Goal: Find contact information: Find contact information

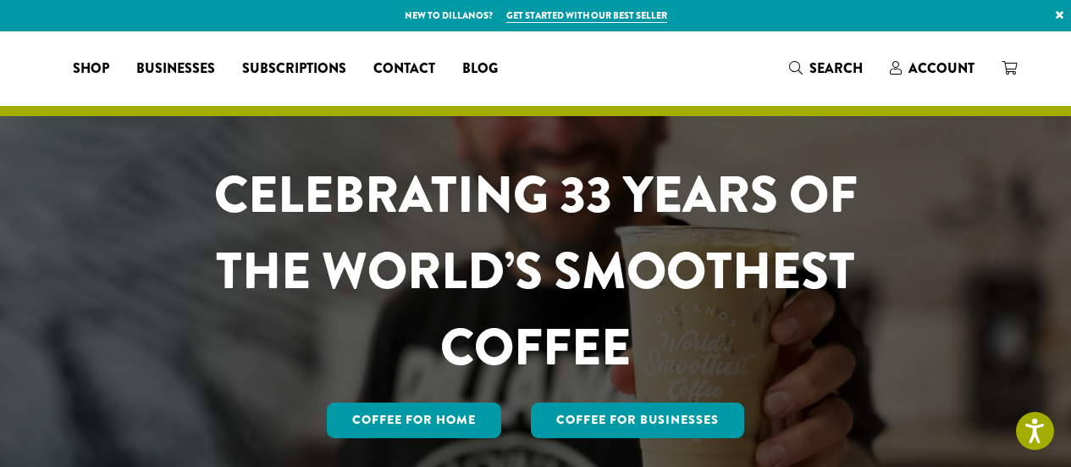
click at [435, 66] on span "Contact" at bounding box center [405, 68] width 62 height 21
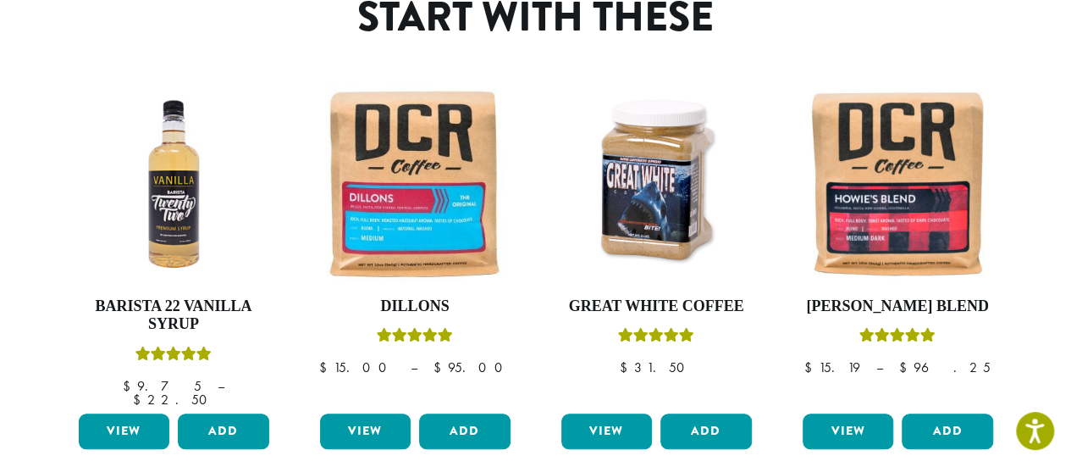
scroll to position [678, 0]
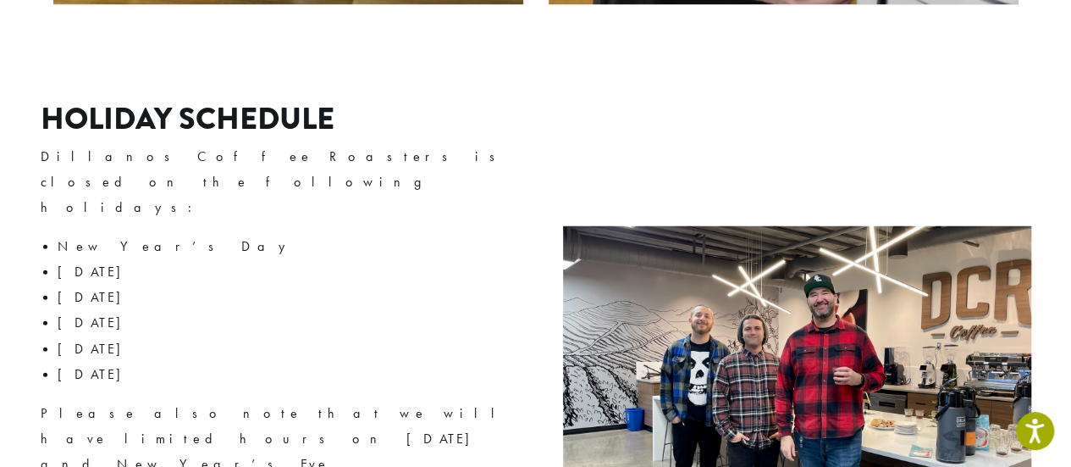
scroll to position [1894, 0]
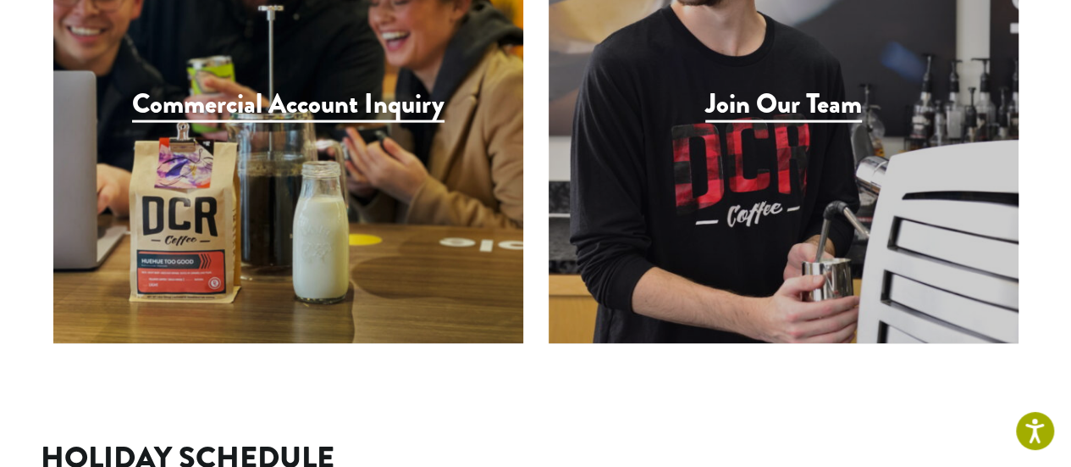
click at [761, 88] on h3 "Join Our Team" at bounding box center [784, 105] width 157 height 35
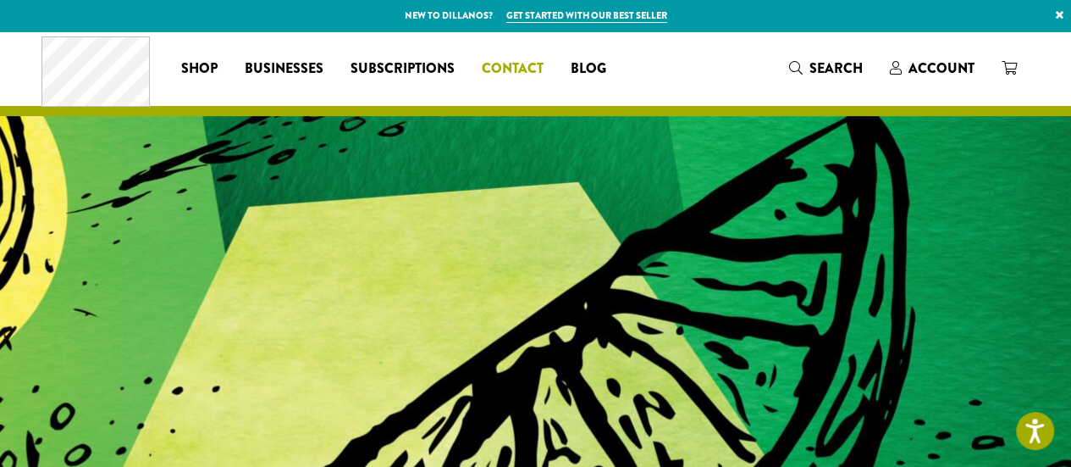
click at [532, 73] on span "Contact" at bounding box center [513, 68] width 62 height 21
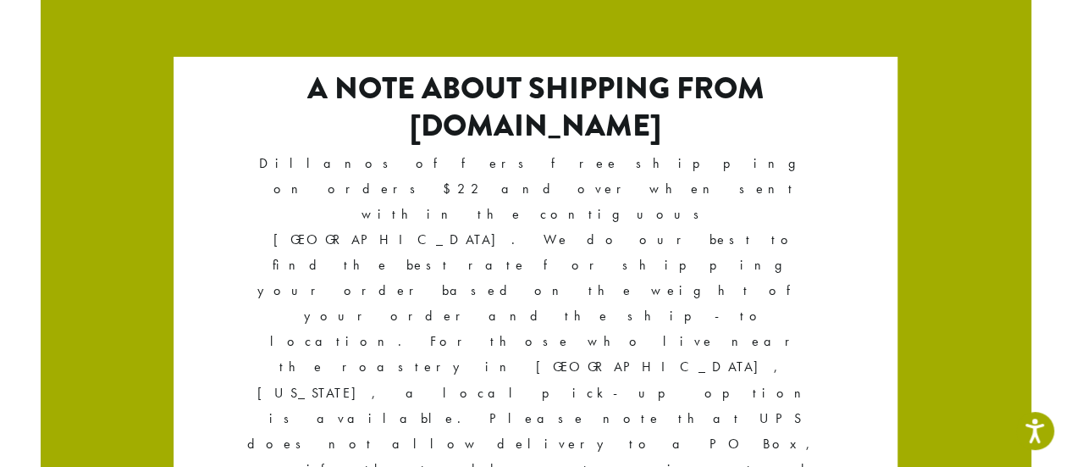
scroll to position [3112, 0]
